Goal: Transaction & Acquisition: Purchase product/service

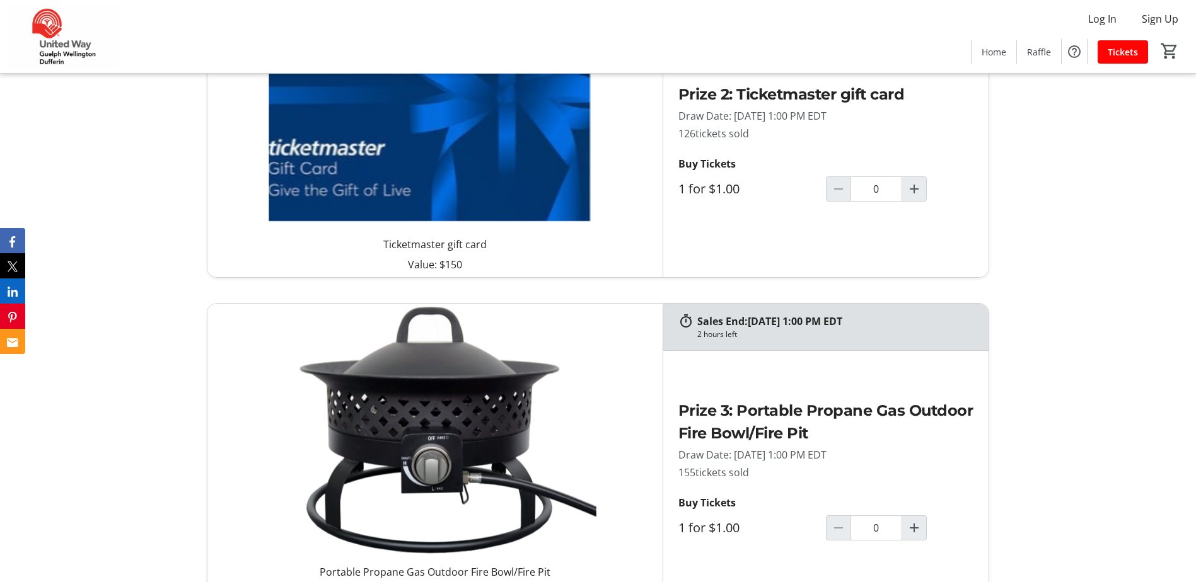
scroll to position [1449, 0]
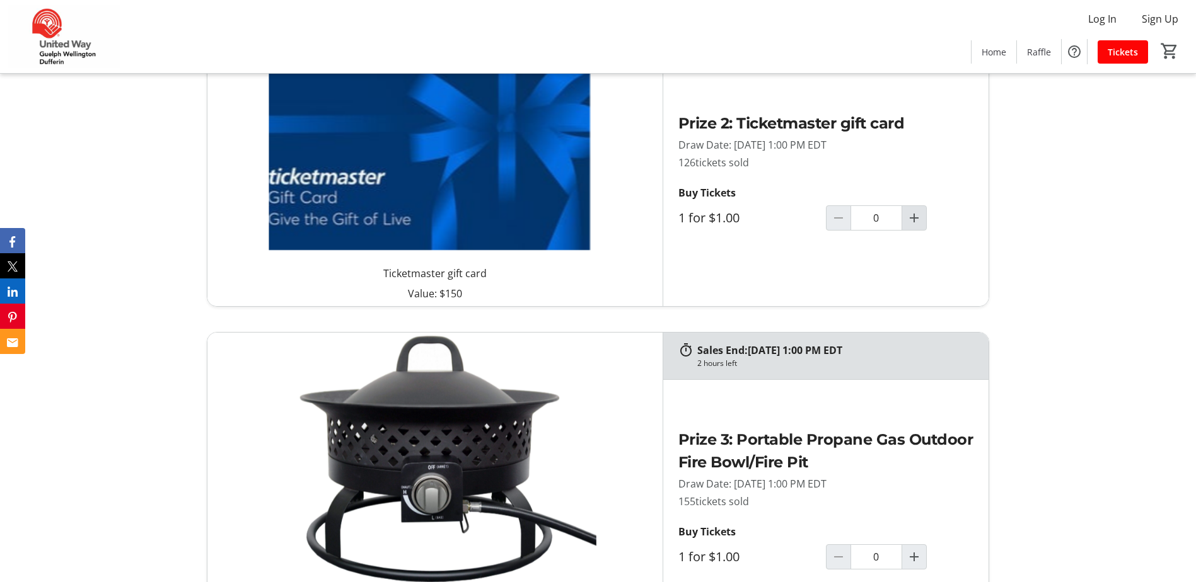
click at [920, 217] on mat-icon "Increment by one" at bounding box center [913, 217] width 15 height 15
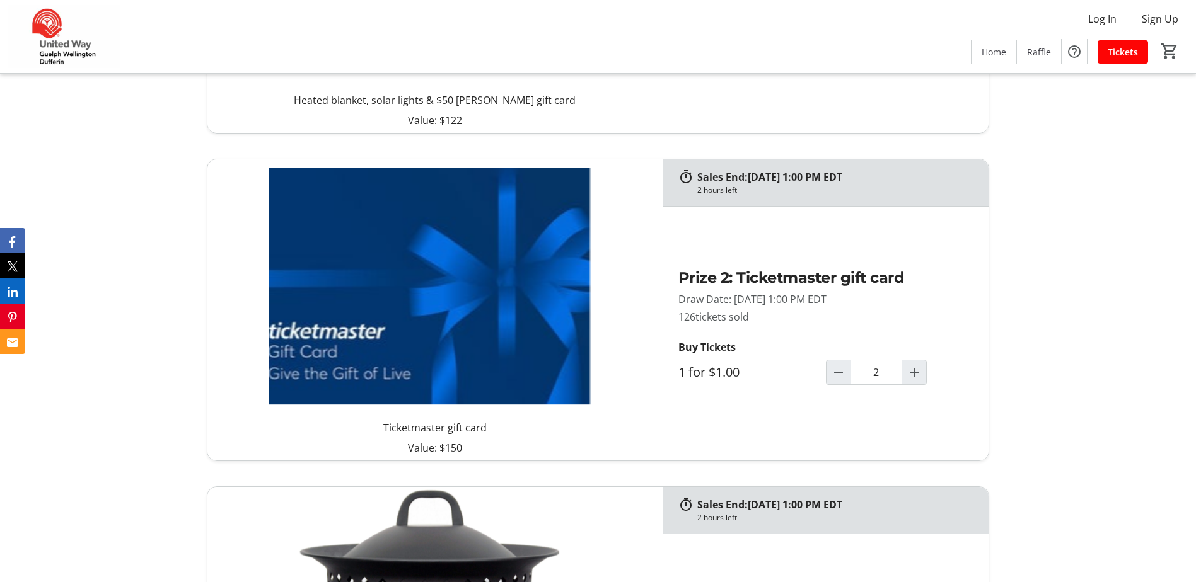
type input "2"
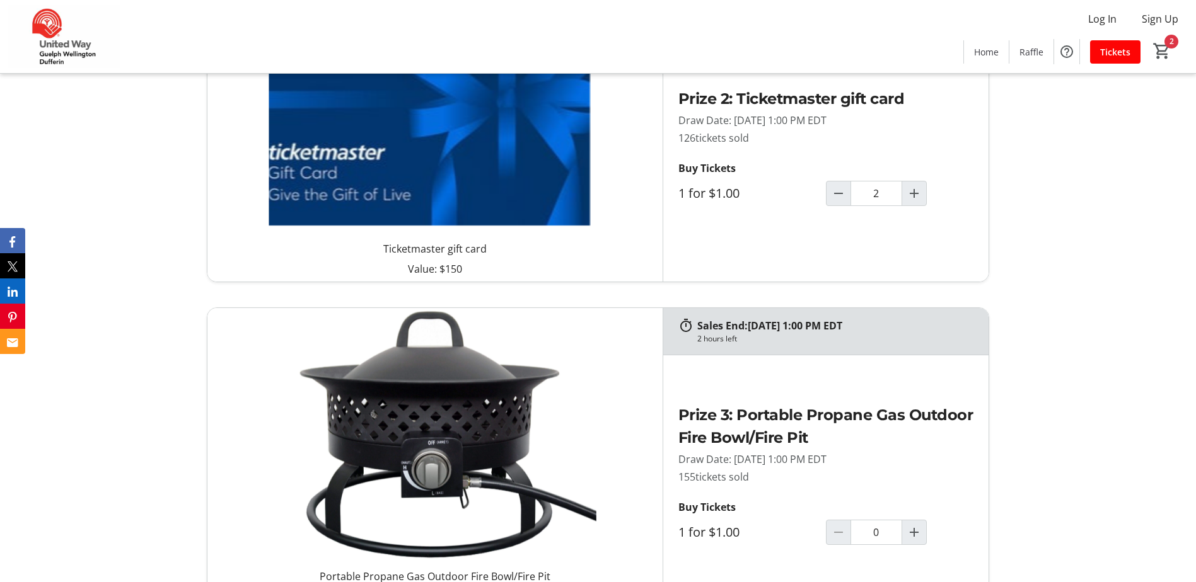
scroll to position [1513, 0]
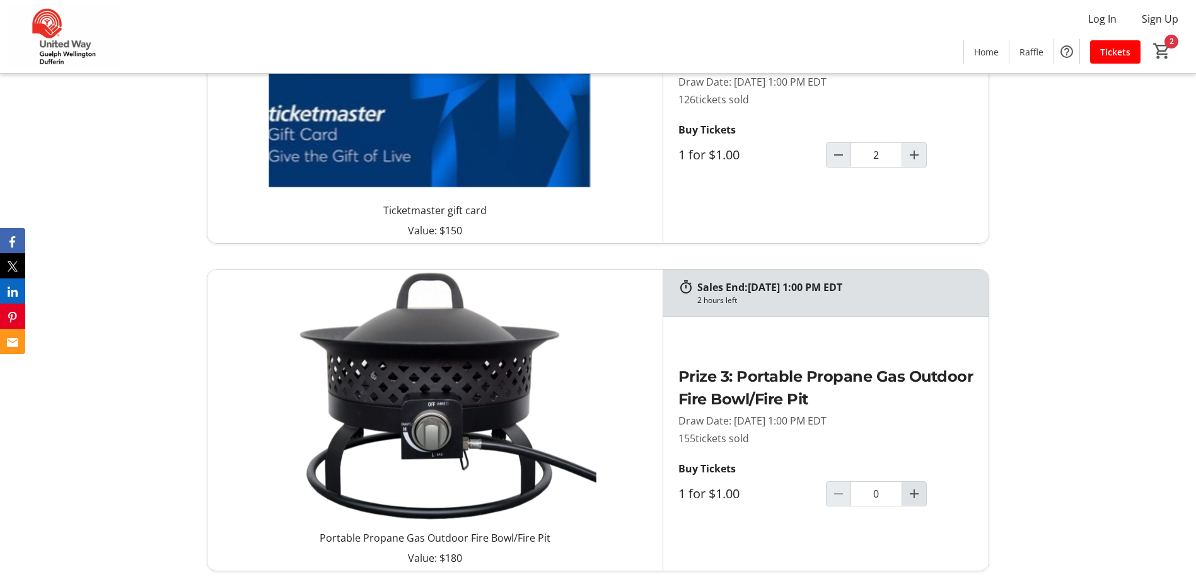
click at [911, 499] on mat-icon "Increment by one" at bounding box center [913, 494] width 15 height 15
type input "2"
click at [916, 159] on mat-icon "Increment by one" at bounding box center [913, 154] width 15 height 15
type input "3"
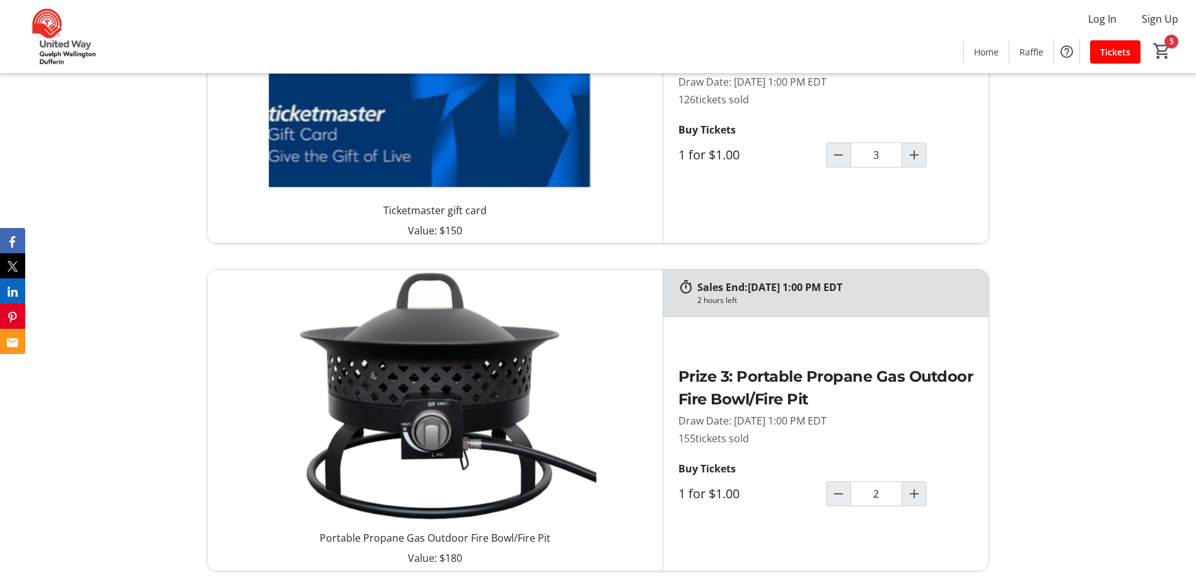
click at [920, 260] on div "Sales End: [DATE] 1:00 PM EDT 2 hours left Heated blanket, solar lights & $50 […" at bounding box center [598, 93] width 782 height 958
click at [1163, 48] on mat-icon "5" at bounding box center [1161, 51] width 19 height 19
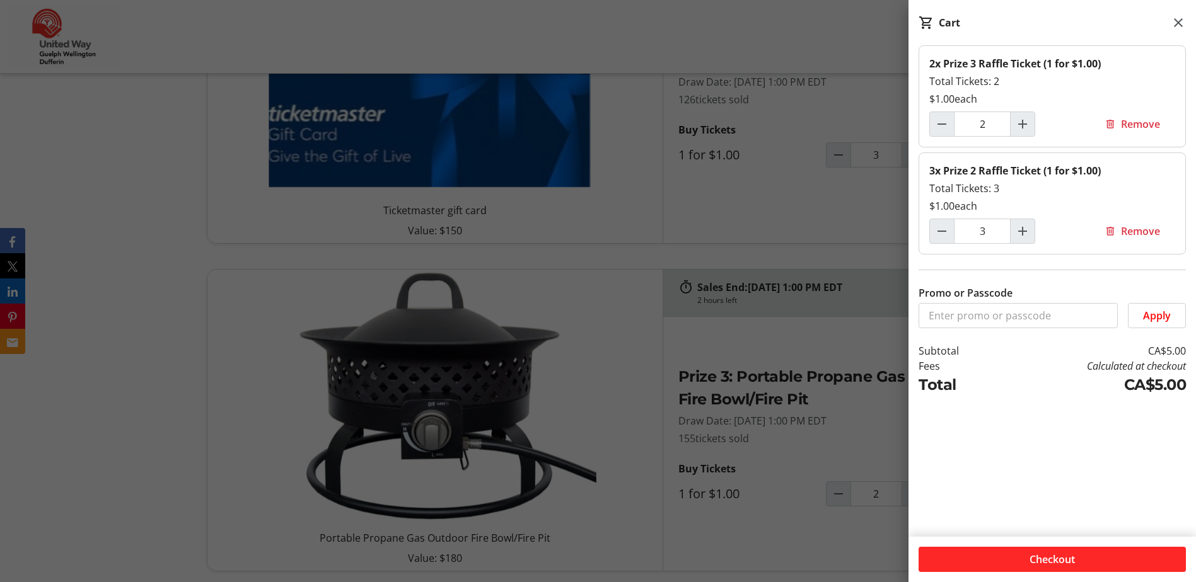
click at [1053, 563] on span "Checkout" at bounding box center [1051, 559] width 45 height 15
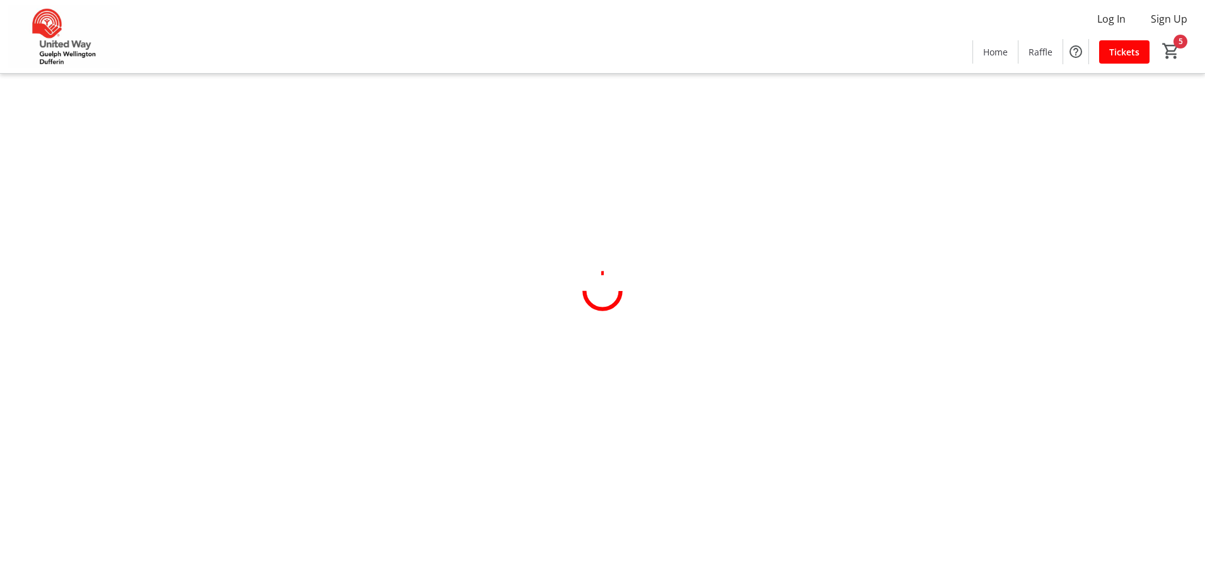
select select "CA"
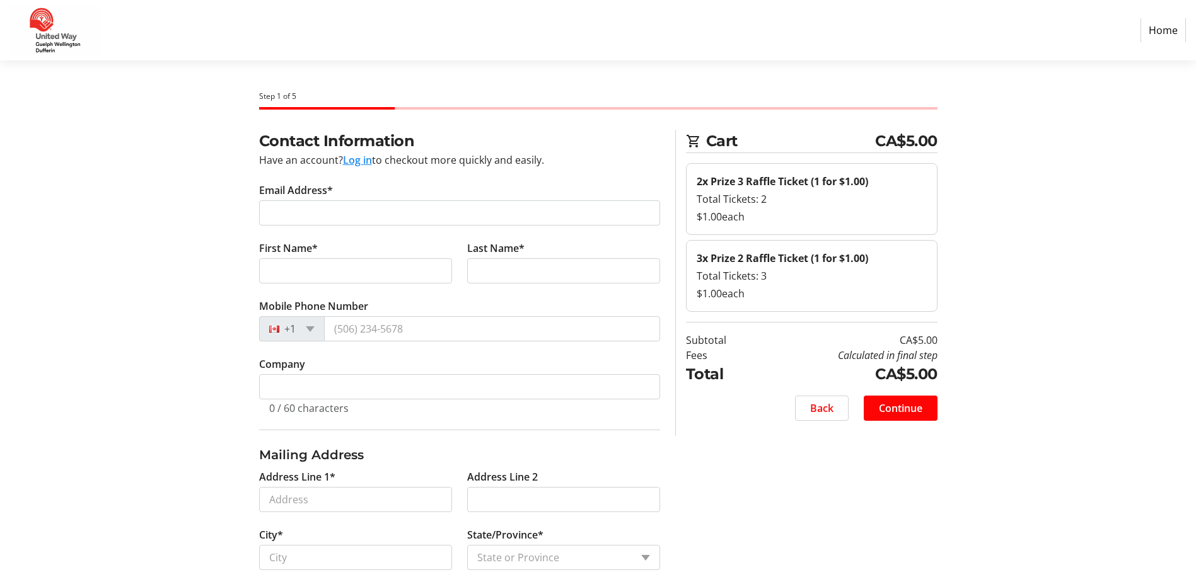
click at [360, 158] on button "Log in" at bounding box center [357, 160] width 29 height 15
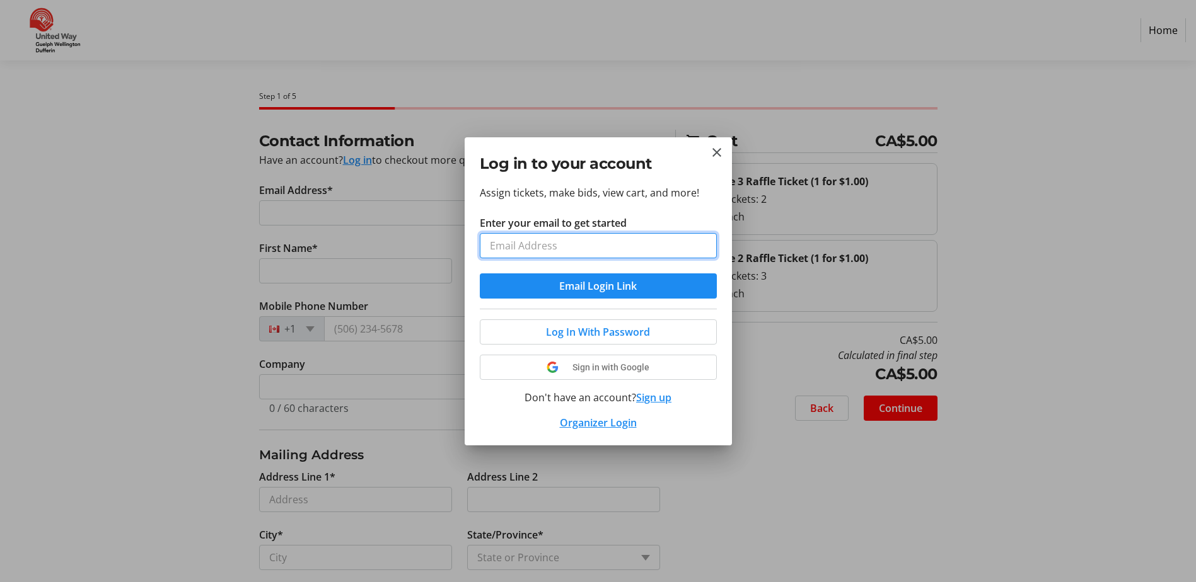
click at [516, 243] on input "Enter your email to get started" at bounding box center [598, 245] width 237 height 25
type input "[EMAIL_ADDRESS][DOMAIN_NAME]"
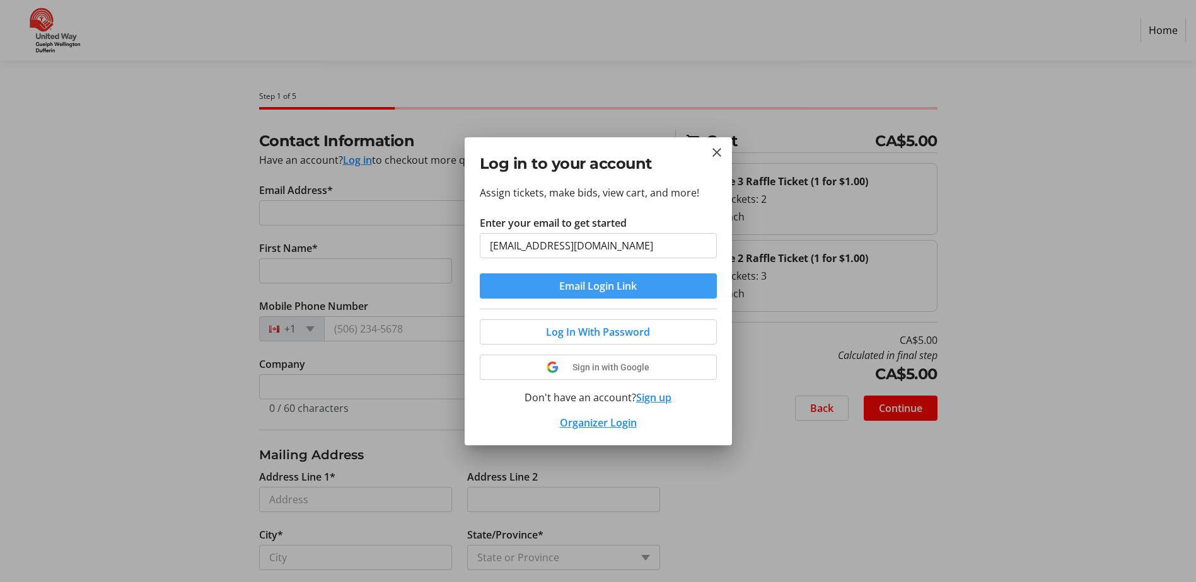
click at [591, 291] on span "Email Login Link" at bounding box center [598, 286] width 78 height 15
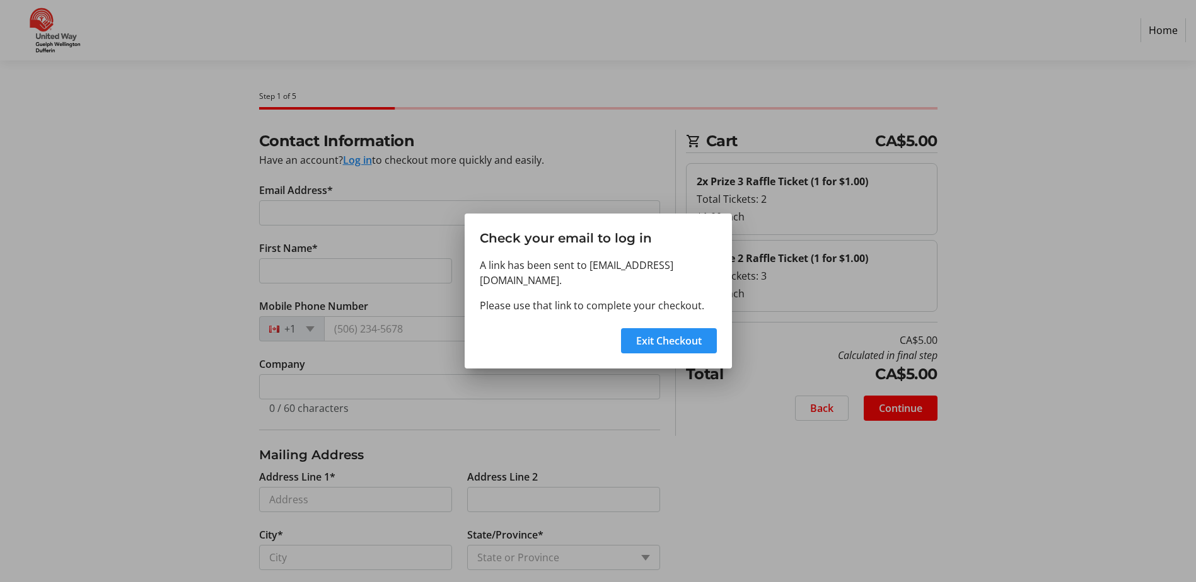
click at [671, 337] on span "Exit Checkout" at bounding box center [669, 340] width 66 height 15
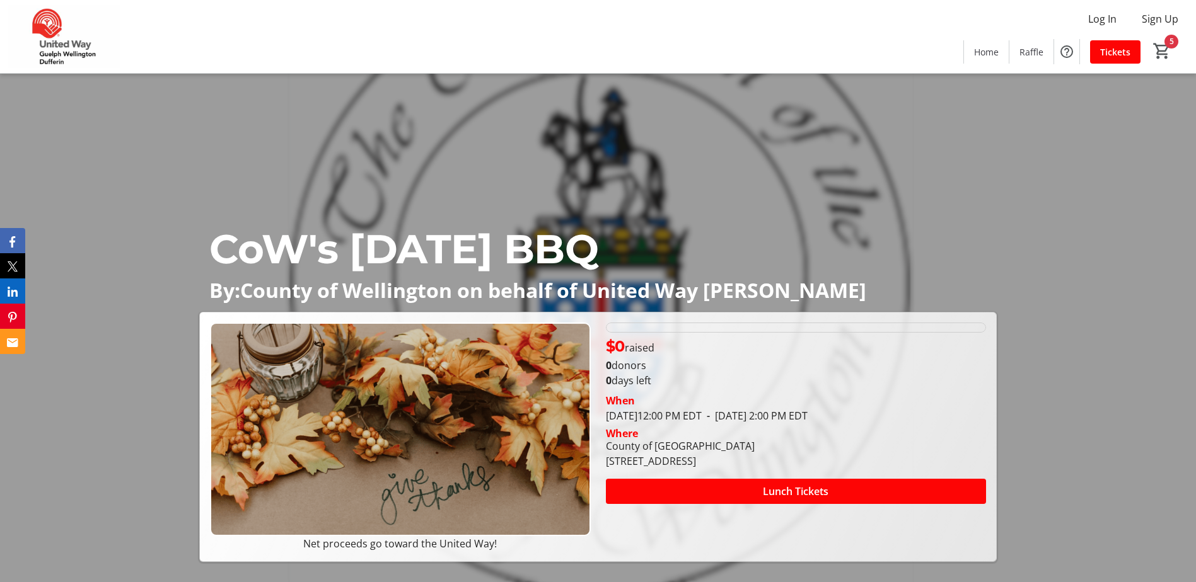
type input "3"
type input "2"
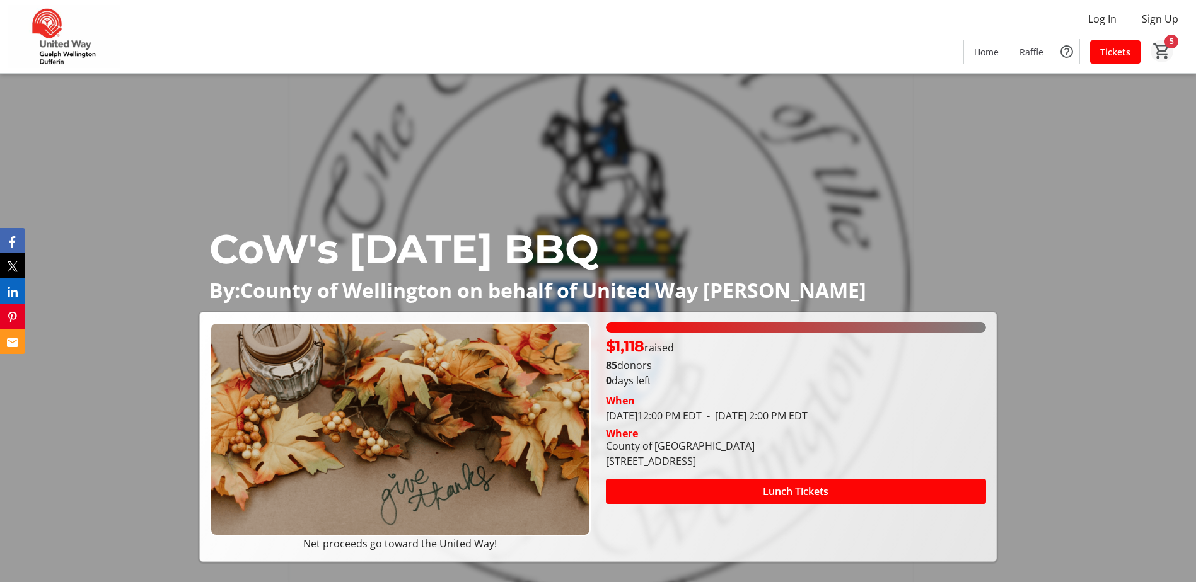
click at [1165, 43] on mat-icon "5" at bounding box center [1161, 51] width 19 height 19
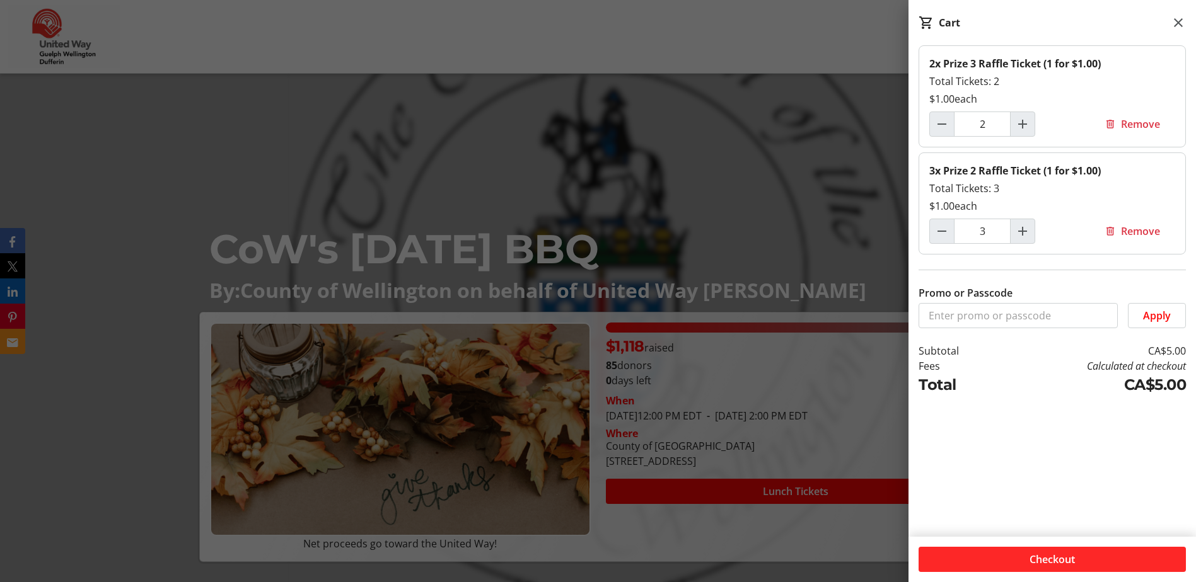
click at [1051, 562] on span "Checkout" at bounding box center [1051, 559] width 45 height 15
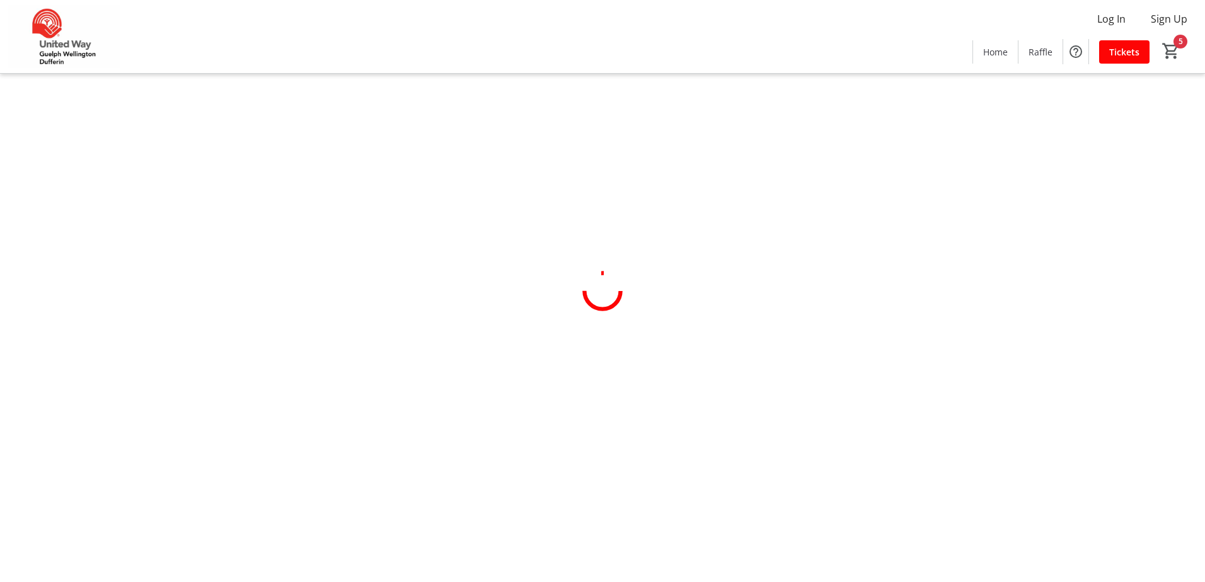
select select "CA"
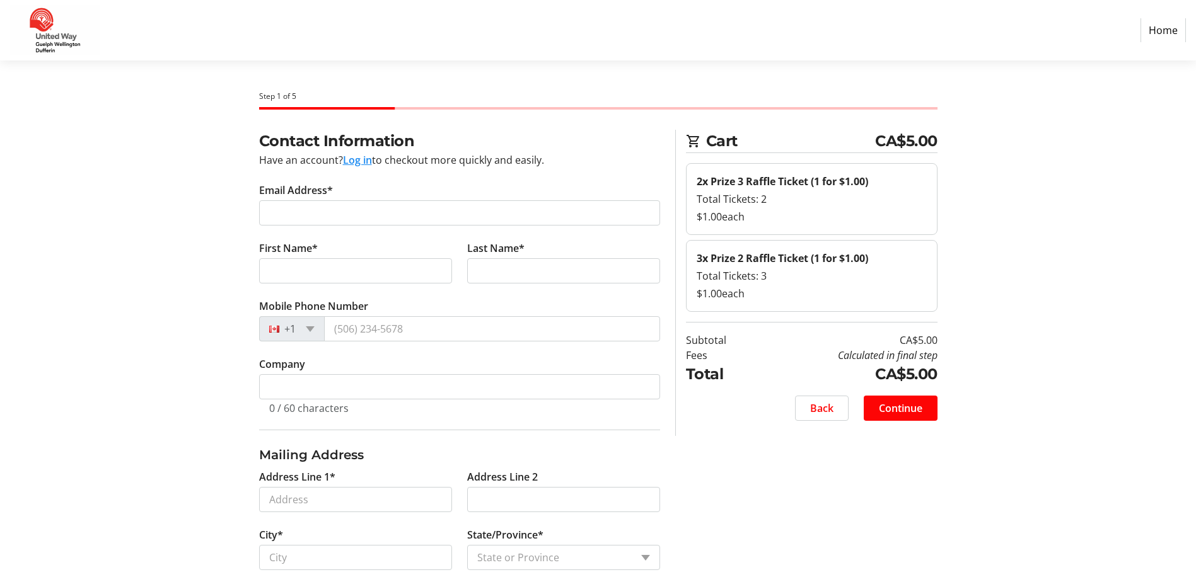
click at [359, 159] on button "Log in" at bounding box center [357, 160] width 29 height 15
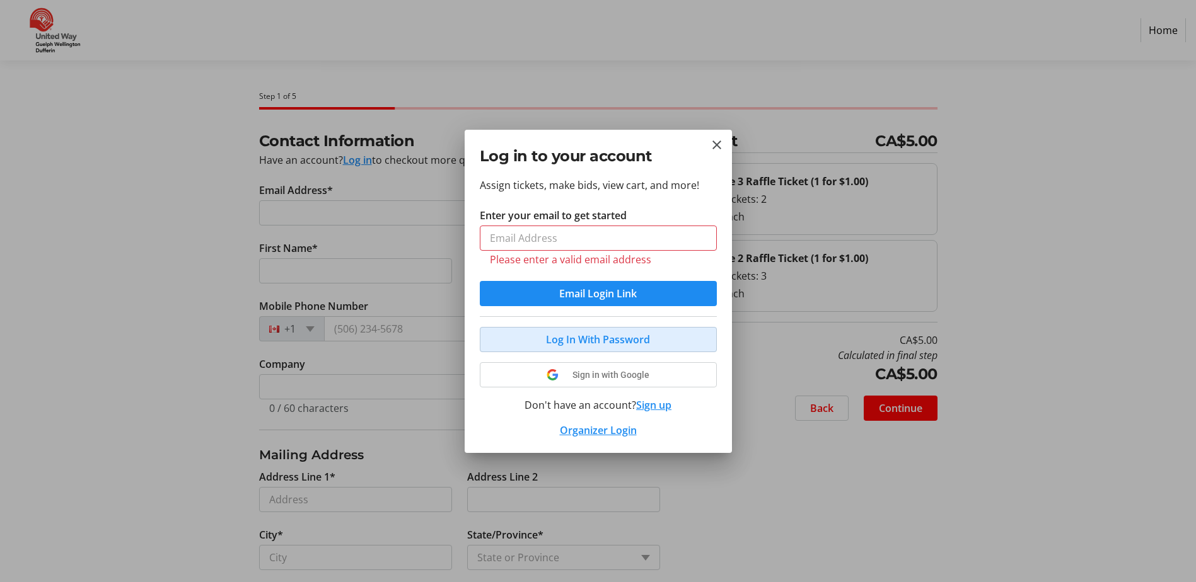
click at [604, 328] on button "Log In With Password" at bounding box center [598, 339] width 237 height 25
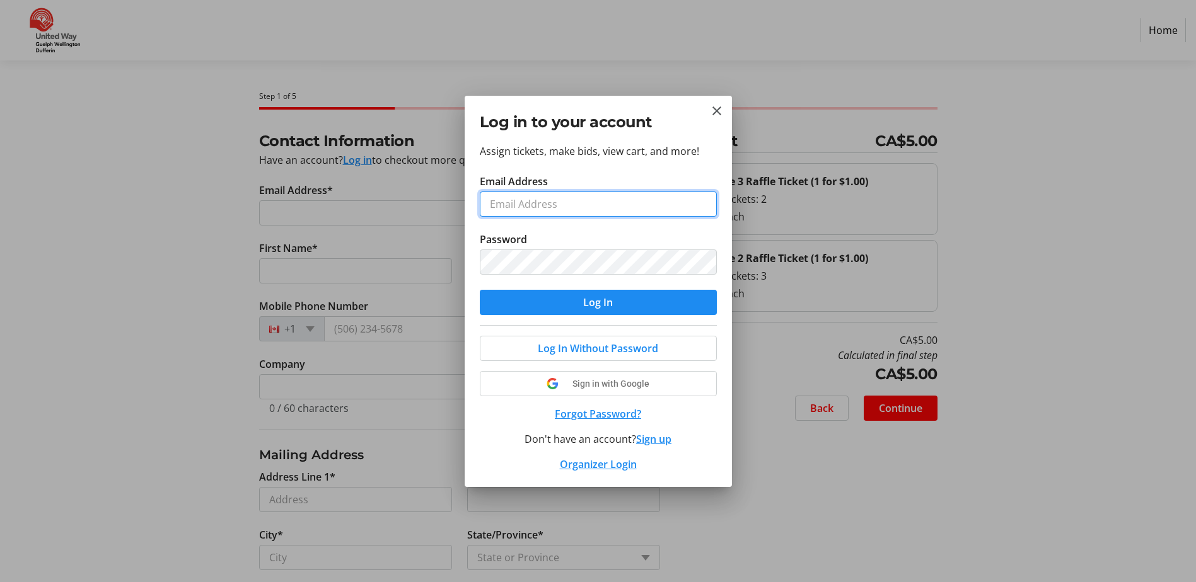
click at [527, 198] on input "Email Address" at bounding box center [598, 204] width 237 height 25
type input "[EMAIL_ADDRESS][DOMAIN_NAME]"
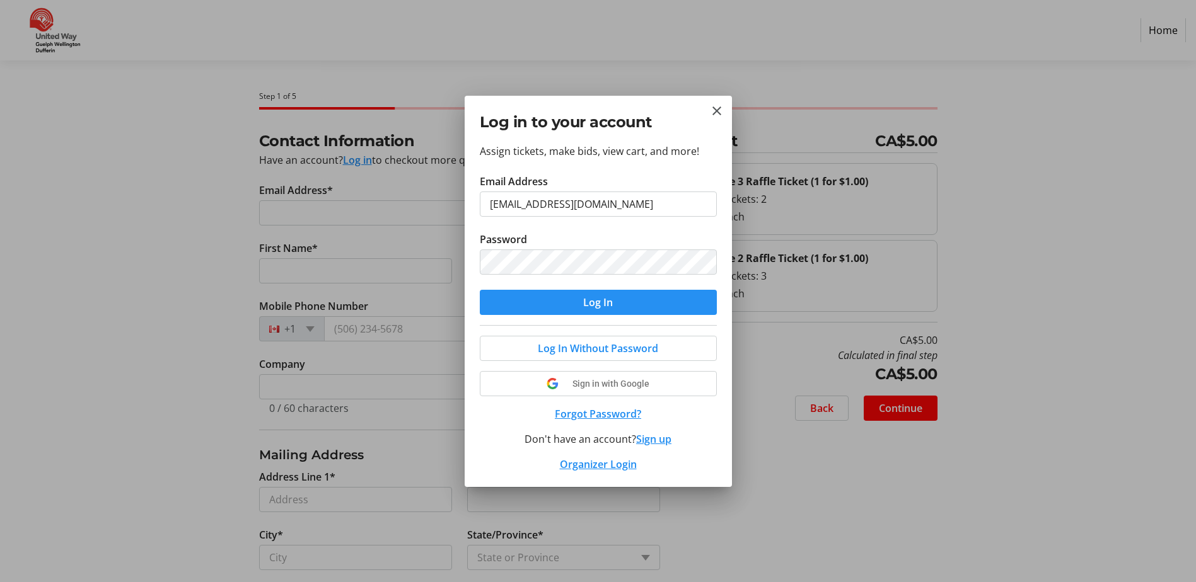
click at [627, 297] on span "submit" at bounding box center [598, 302] width 237 height 30
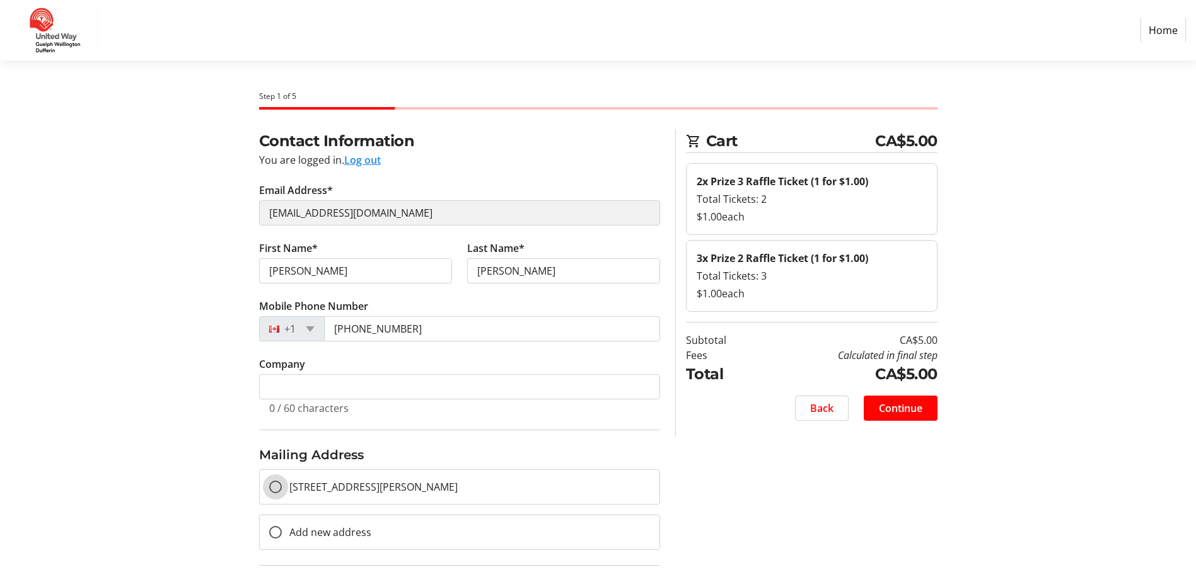
click at [278, 490] on input "[STREET_ADDRESS][PERSON_NAME]" at bounding box center [275, 487] width 13 height 13
radio input "true"
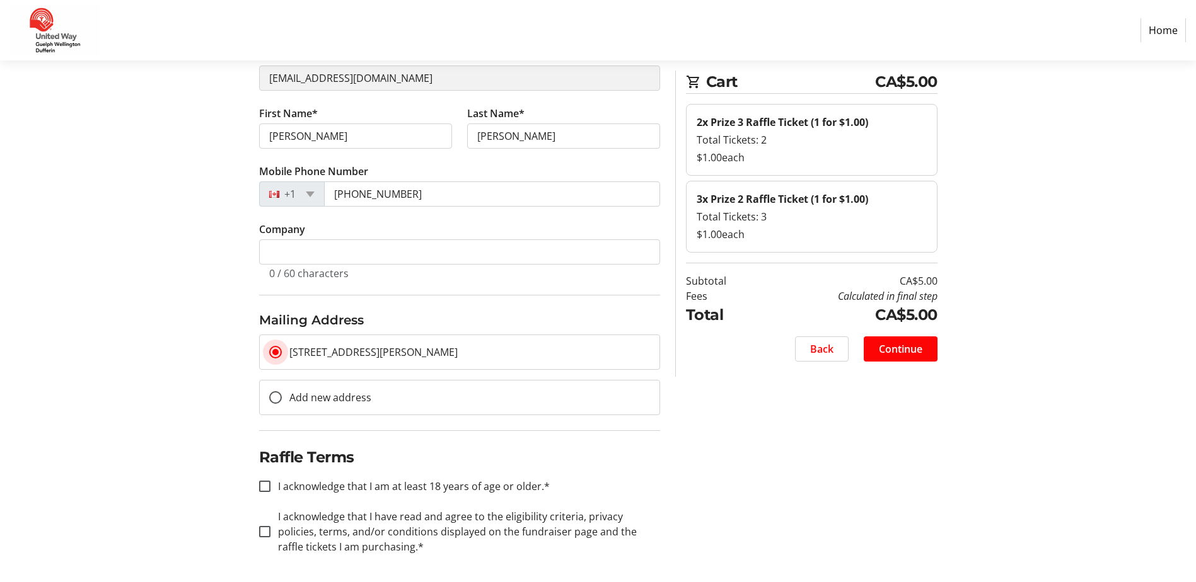
scroll to position [137, 0]
click at [270, 481] on input "I acknowledge that I am at least 18 years of age or older.*" at bounding box center [264, 483] width 11 height 11
checkbox input "true"
click at [265, 531] on input "I acknowledge that I have read and agree to the eligibility criteria, privacy p…" at bounding box center [264, 529] width 11 height 11
checkbox input "true"
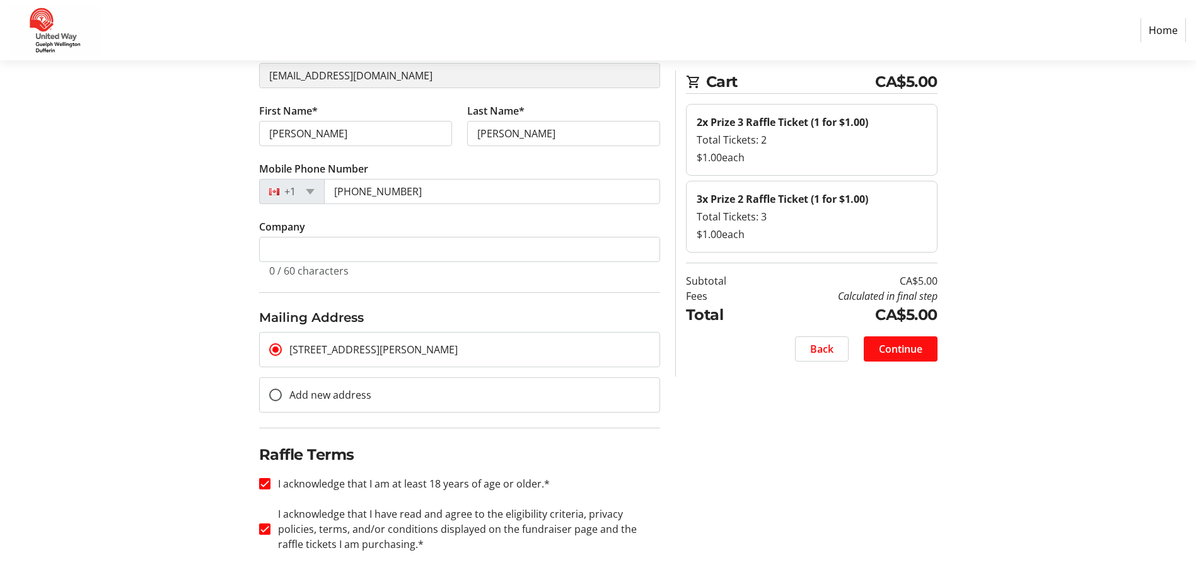
click at [907, 347] on span "Continue" at bounding box center [900, 349] width 43 height 15
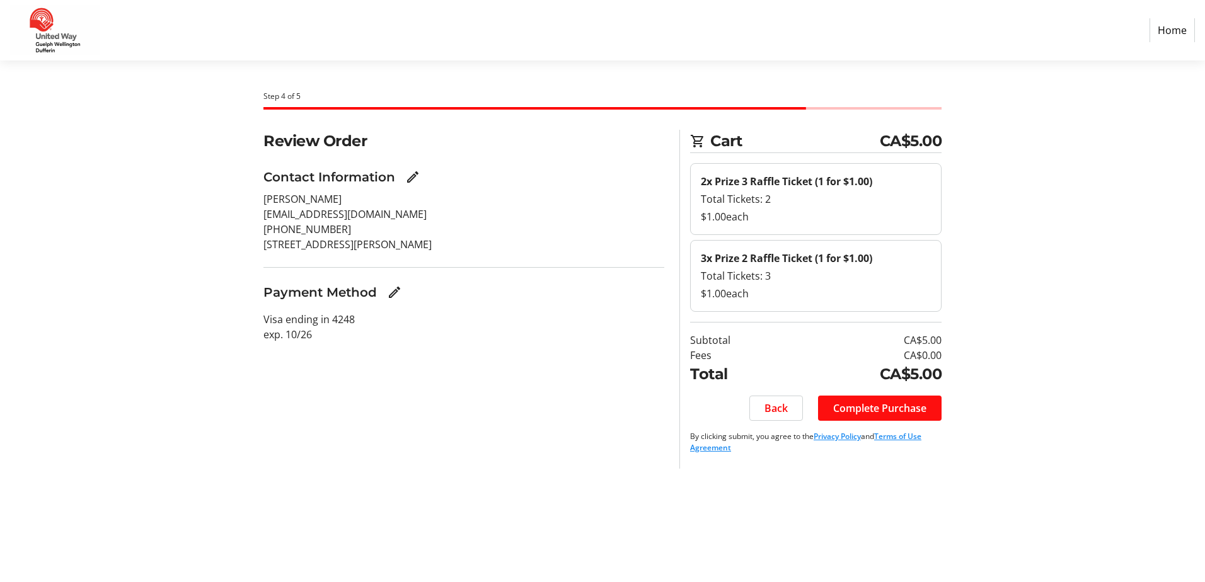
click at [881, 413] on span "Complete Purchase" at bounding box center [879, 408] width 93 height 15
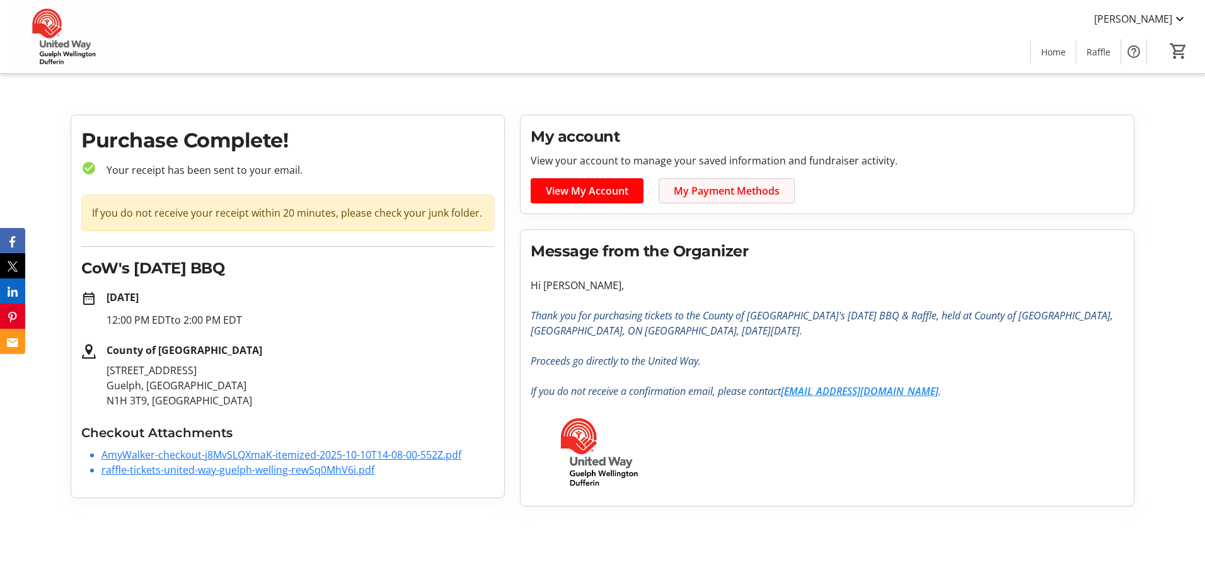
click at [739, 192] on span "My Payment Methods" at bounding box center [727, 190] width 106 height 15
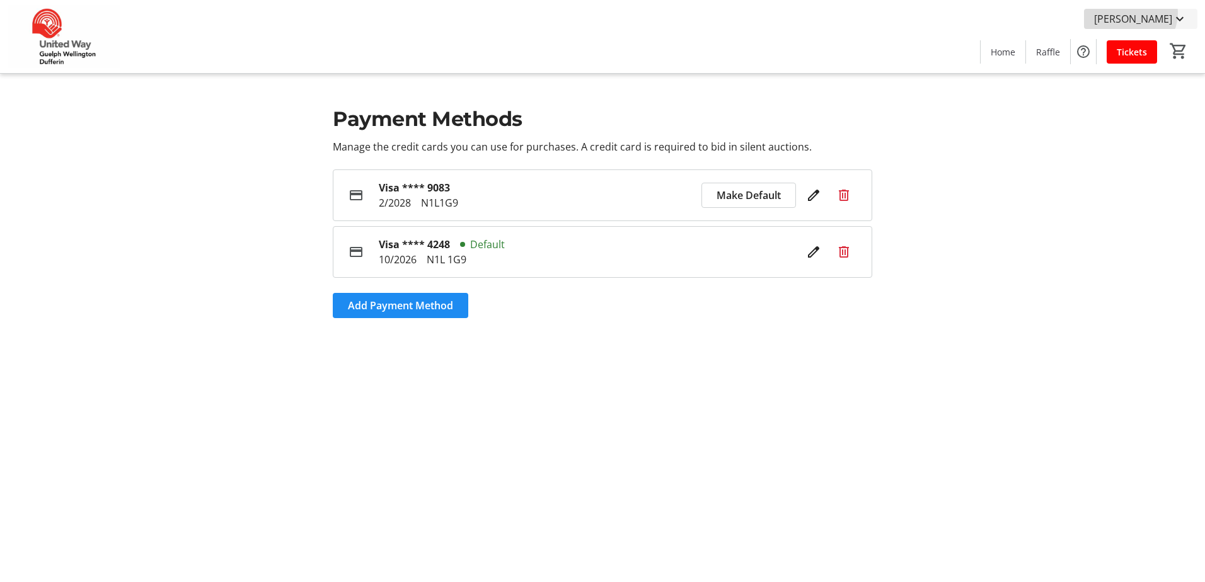
click at [1150, 13] on span "[PERSON_NAME]" at bounding box center [1133, 18] width 78 height 15
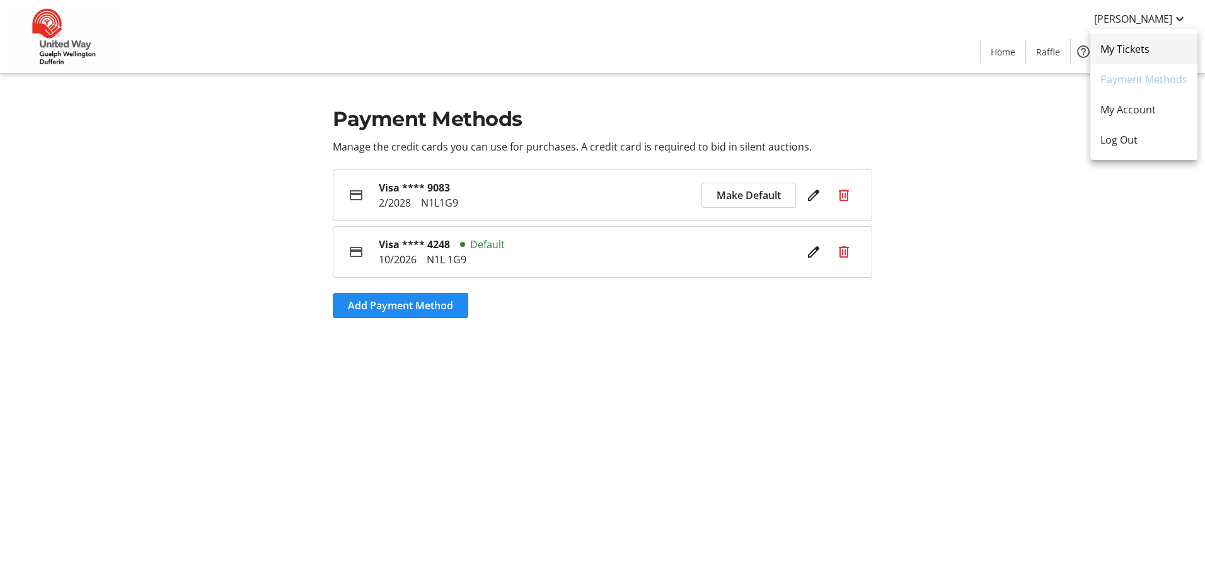
click at [1145, 54] on span "My Tickets" at bounding box center [1143, 49] width 87 height 15
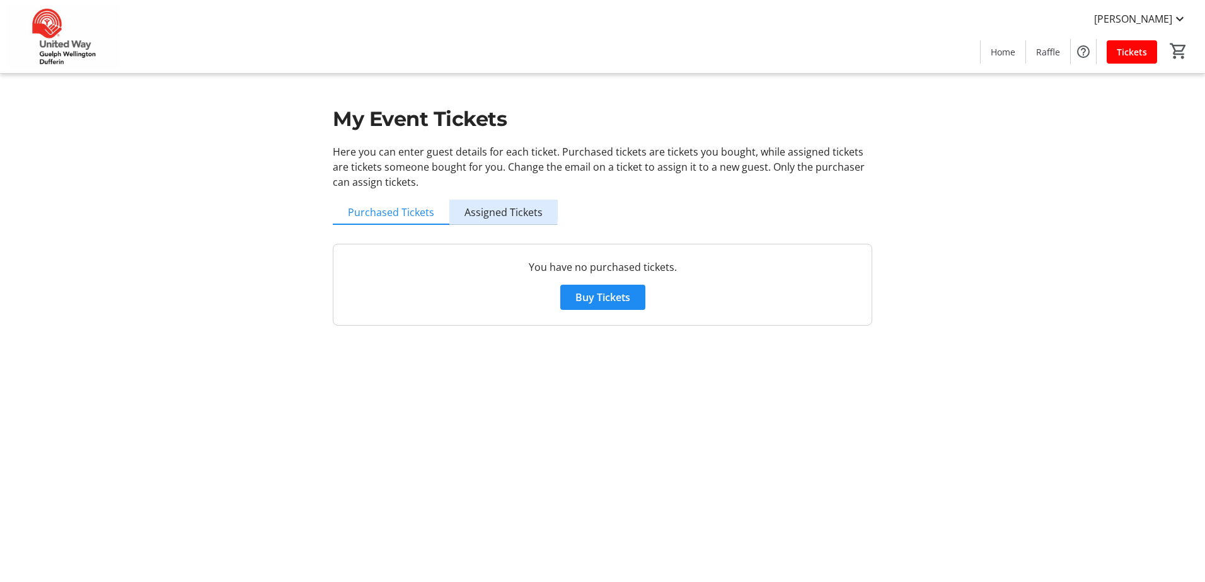
click at [481, 210] on span "Assigned Tickets" at bounding box center [503, 212] width 78 height 10
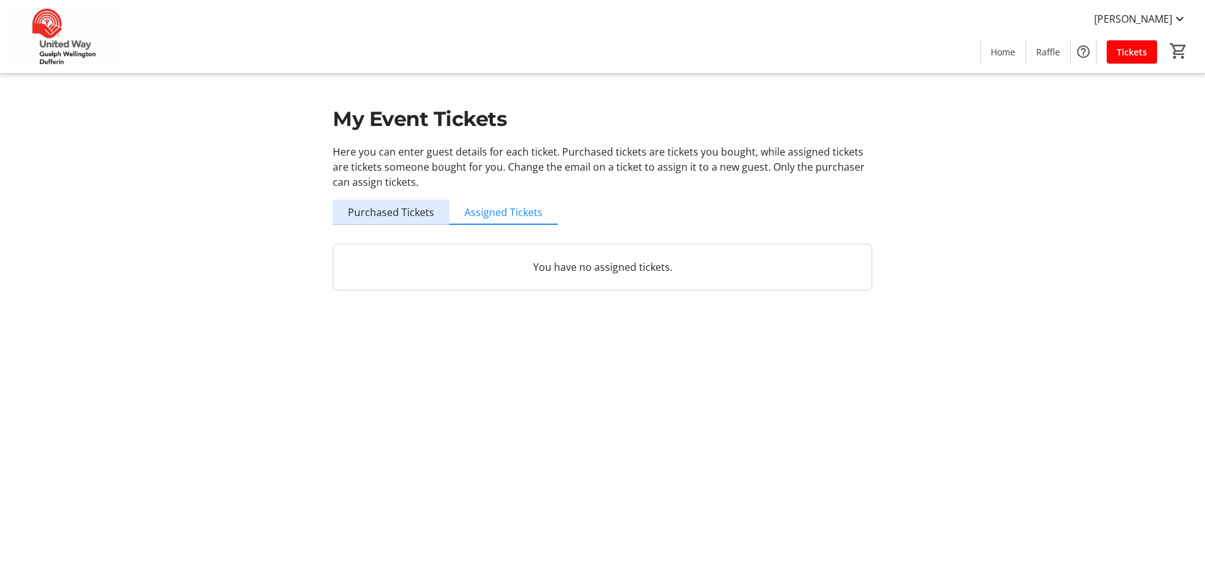
click at [418, 215] on span "Purchased Tickets" at bounding box center [391, 212] width 86 height 10
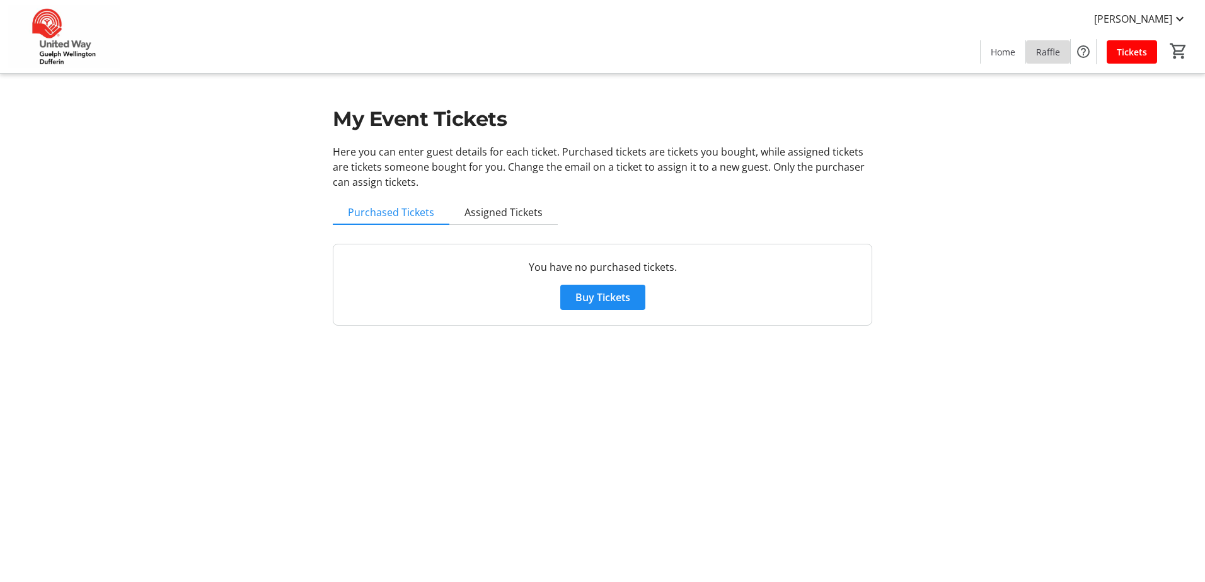
click at [1058, 42] on span at bounding box center [1048, 52] width 44 height 30
